Goal: Task Accomplishment & Management: Complete application form

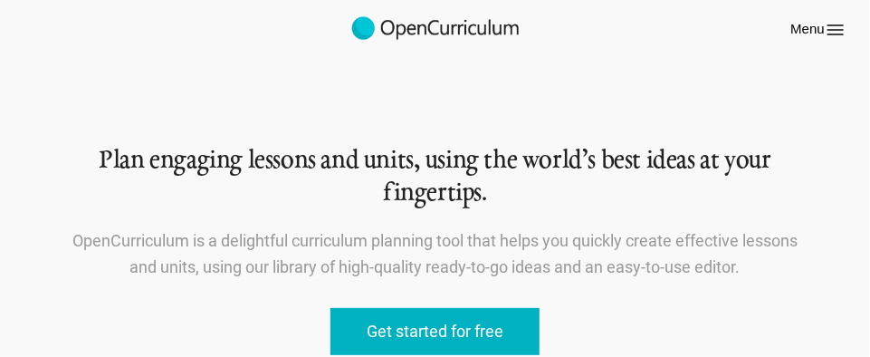
click at [466, 329] on link "Get started for free" at bounding box center [434, 332] width 209 height 48
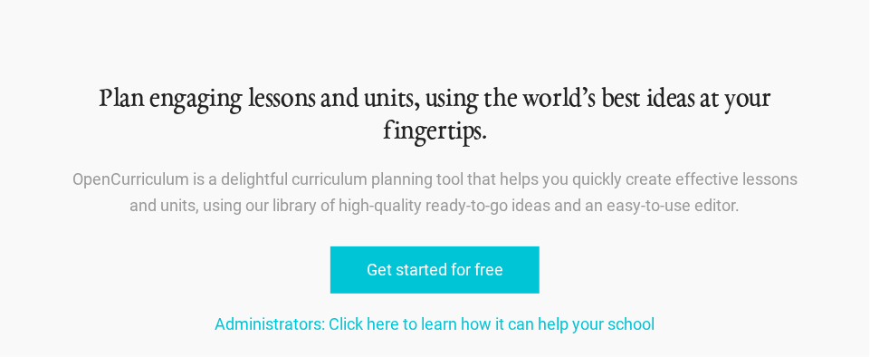
scroll to position [91, 0]
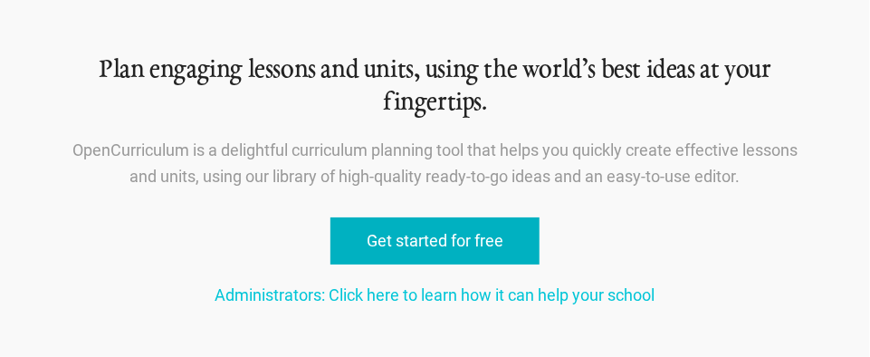
click at [483, 249] on link "Get started for free" at bounding box center [434, 241] width 209 height 48
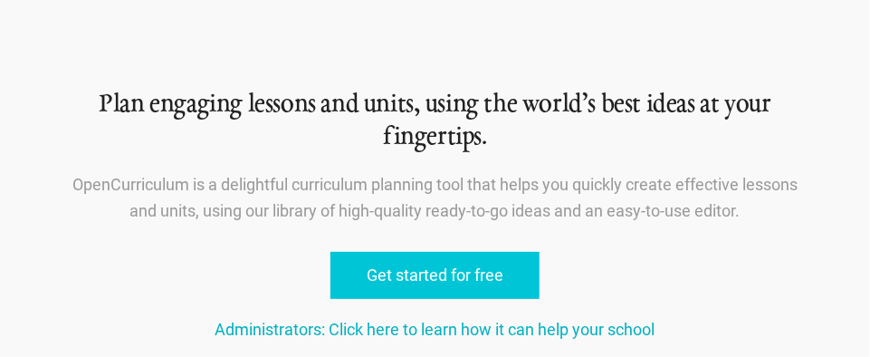
scroll to position [0, 0]
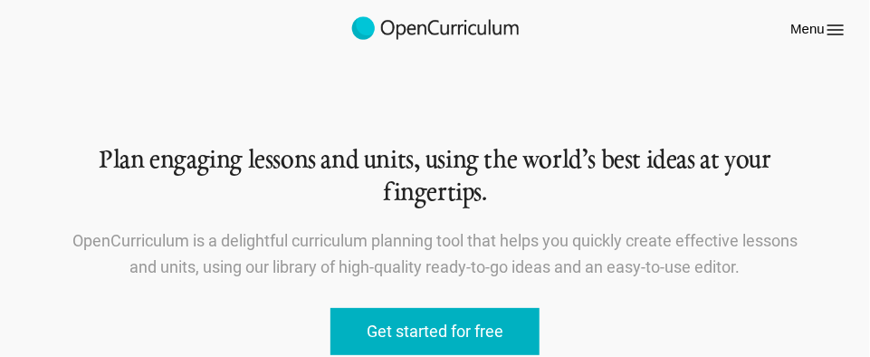
click at [378, 325] on link "Get started for free" at bounding box center [434, 332] width 209 height 48
click at [392, 335] on link "Get started for free" at bounding box center [434, 332] width 209 height 48
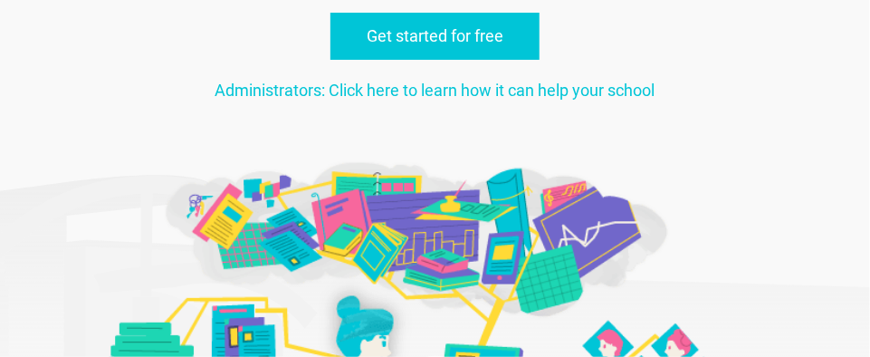
scroll to position [181, 0]
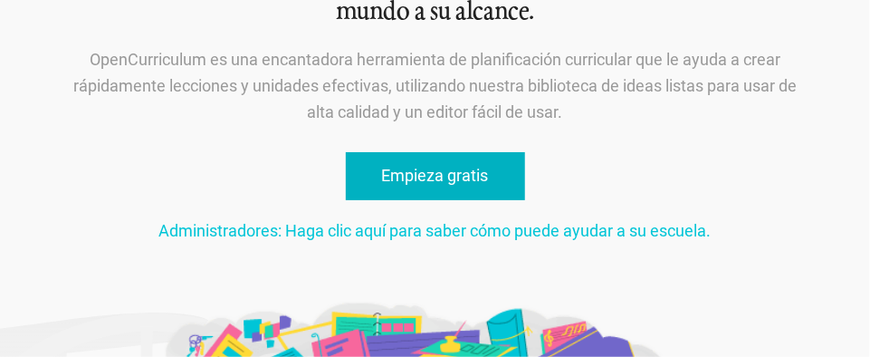
click at [430, 177] on font "Empieza gratis" at bounding box center [435, 175] width 107 height 19
